Goal: Information Seeking & Learning: Learn about a topic

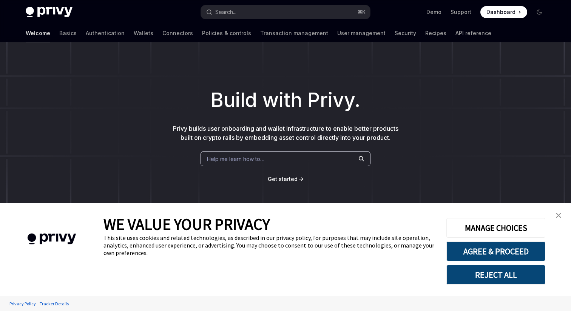
type textarea "*"
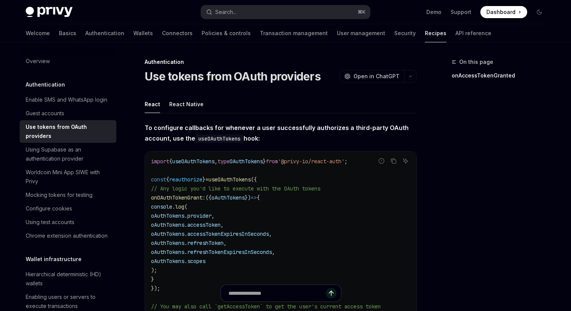
type textarea "*"
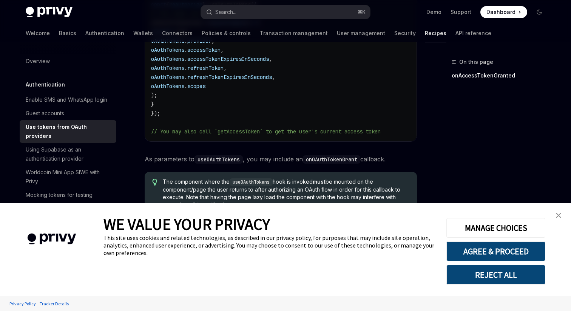
scroll to position [265, 0]
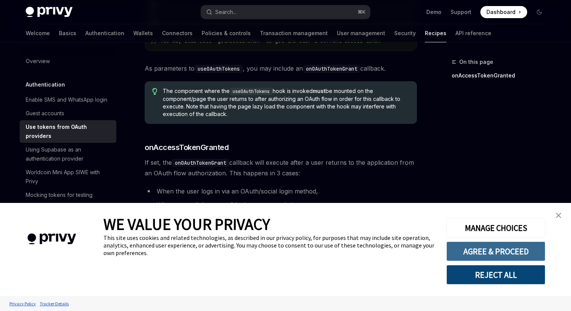
click at [481, 248] on button "AGREE & PROCEED" at bounding box center [495, 251] width 99 height 20
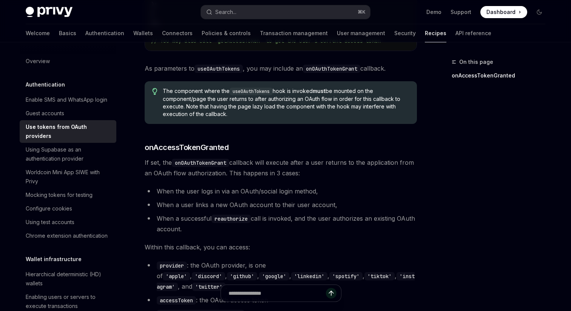
scroll to position [399, 0]
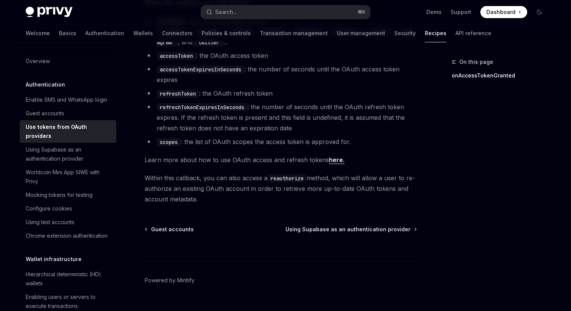
scroll to position [480, 0]
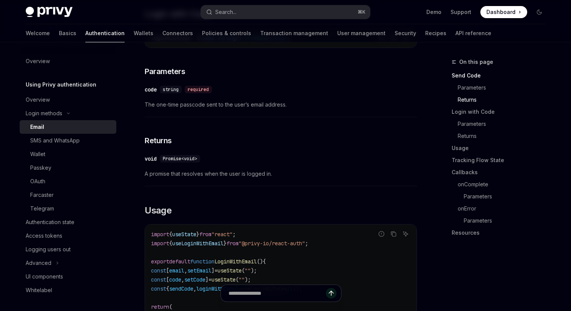
scroll to position [600, 0]
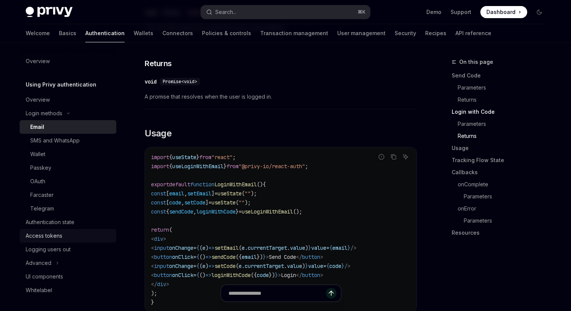
click at [47, 234] on div "Access tokens" at bounding box center [44, 235] width 37 height 9
type textarea "*"
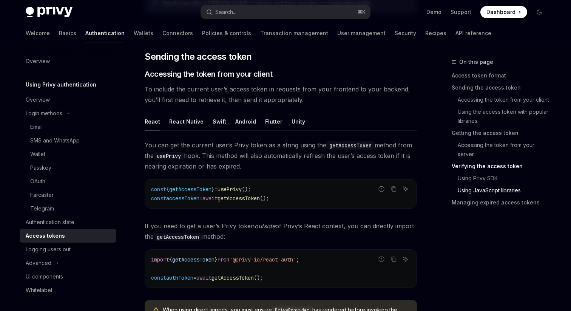
scroll to position [2056, 0]
